Goal: Find specific page/section: Find specific page/section

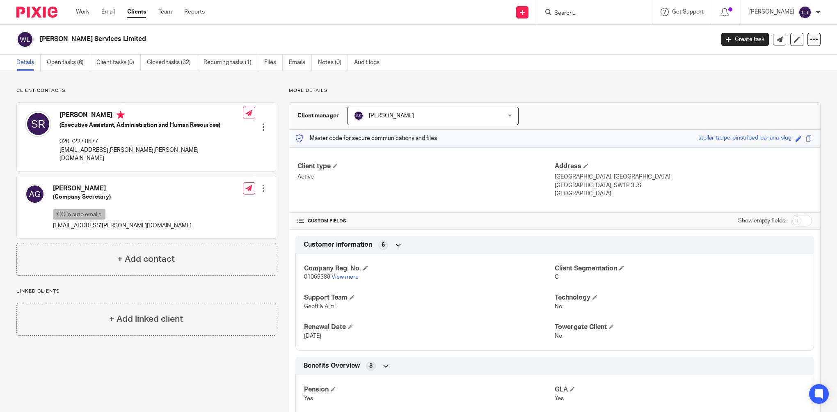
click at [596, 14] on input "Search" at bounding box center [590, 13] width 74 height 7
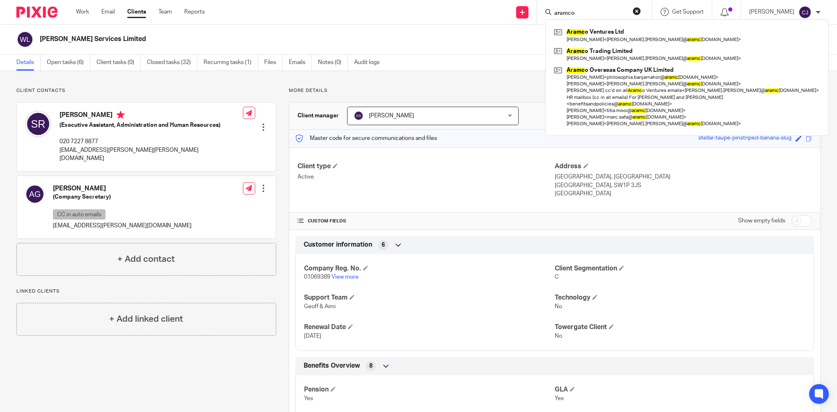
type input "aramco"
click button "submit" at bounding box center [0, 0] width 0 height 0
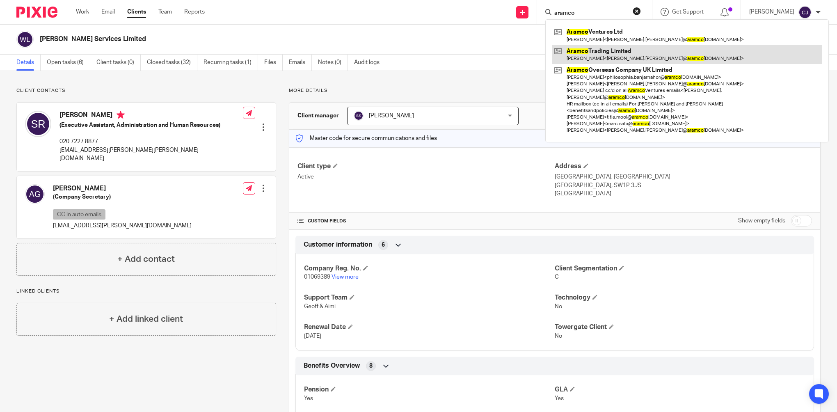
click at [592, 59] on link at bounding box center [687, 54] width 270 height 19
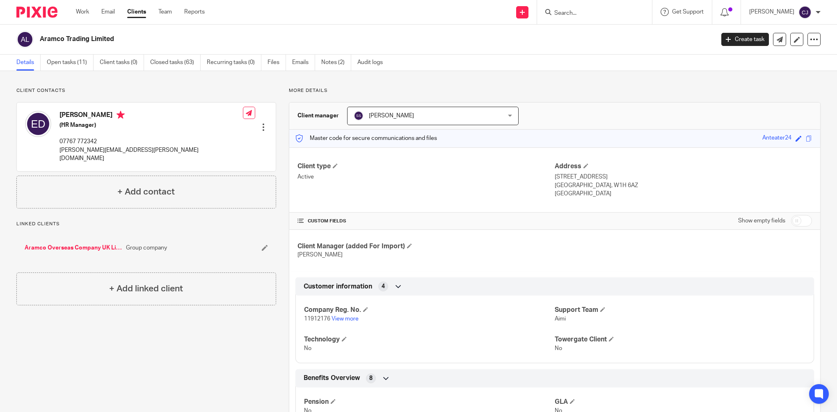
click at [802, 135] on div "Save Anteater24" at bounding box center [788, 138] width 52 height 9
click at [806, 138] on span at bounding box center [809, 138] width 6 height 6
click at [567, 7] on form at bounding box center [596, 12] width 87 height 10
click at [570, 15] on input "Search" at bounding box center [590, 13] width 74 height 7
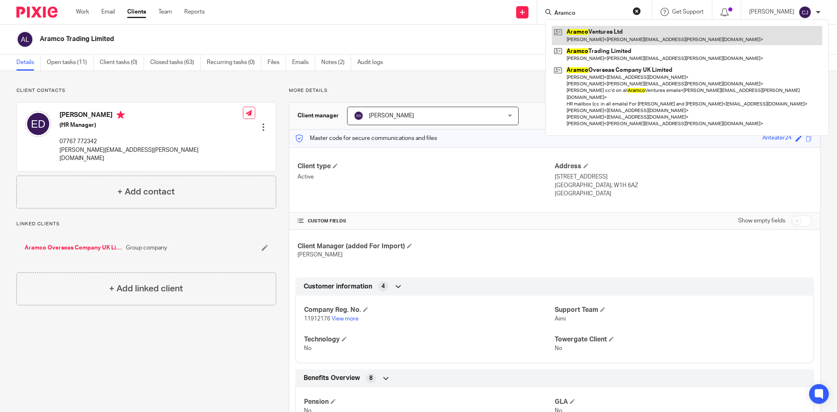
type input "Aramco"
drag, startPoint x: 586, startPoint y: 33, endPoint x: 558, endPoint y: 43, distance: 29.2
click at [586, 33] on link at bounding box center [687, 35] width 270 height 19
